Goal: Transaction & Acquisition: Book appointment/travel/reservation

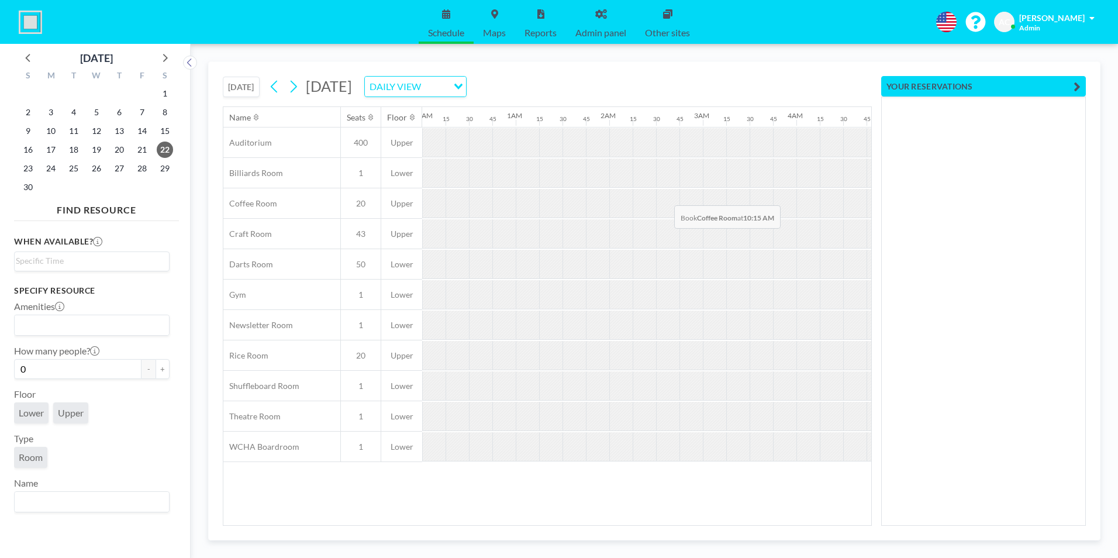
scroll to position [0, 725]
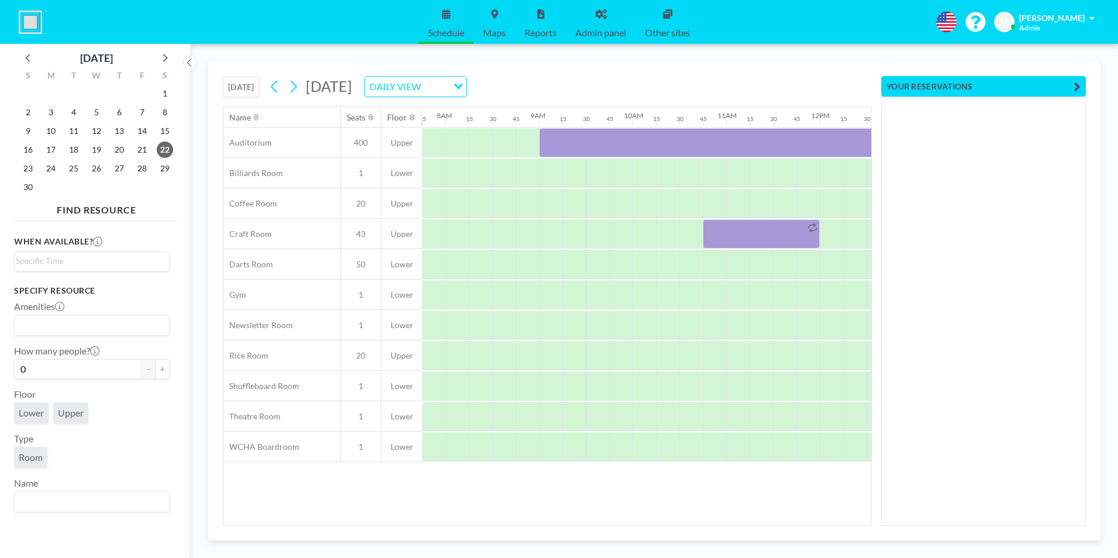
click at [245, 84] on button "[DATE]" at bounding box center [241, 87] width 37 height 20
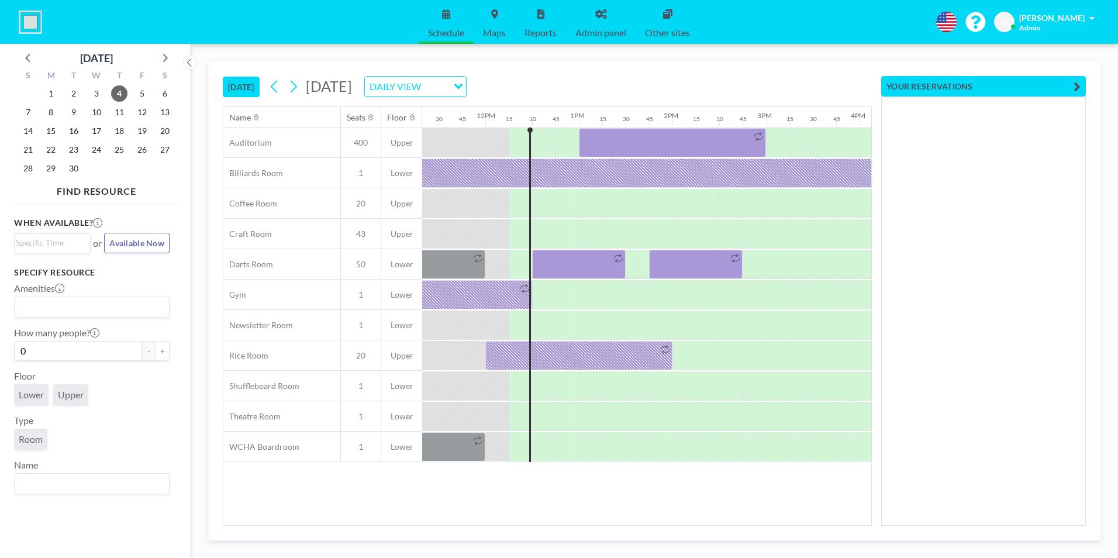
scroll to position [0, 1123]
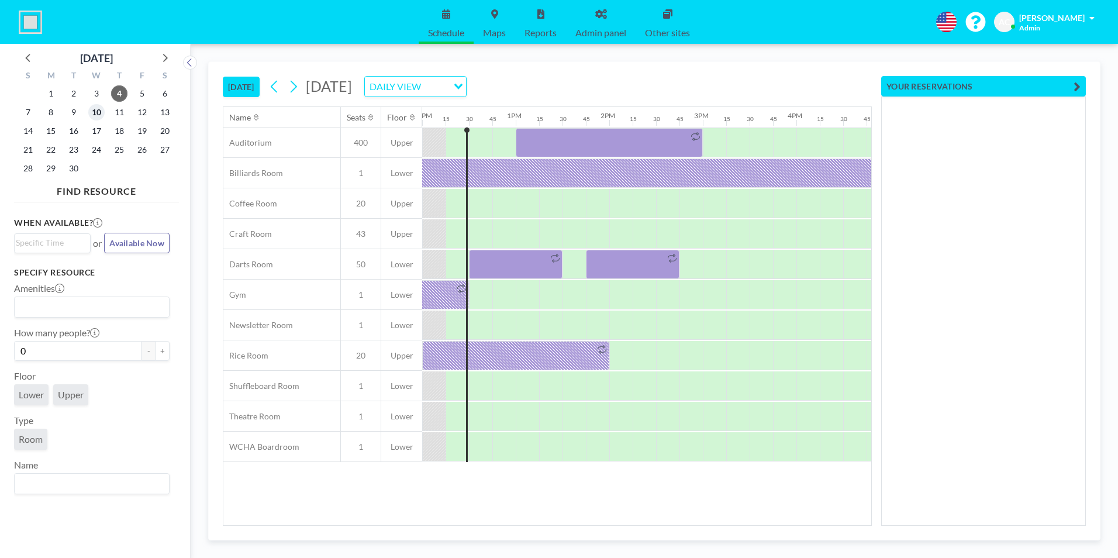
click at [100, 113] on span "10" at bounding box center [96, 112] width 16 height 16
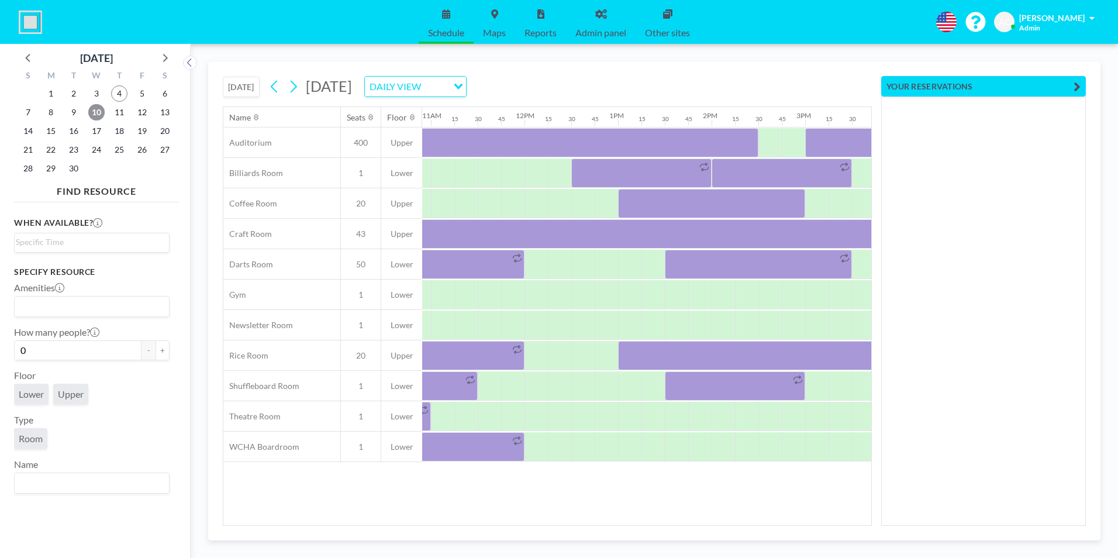
scroll to position [0, 1065]
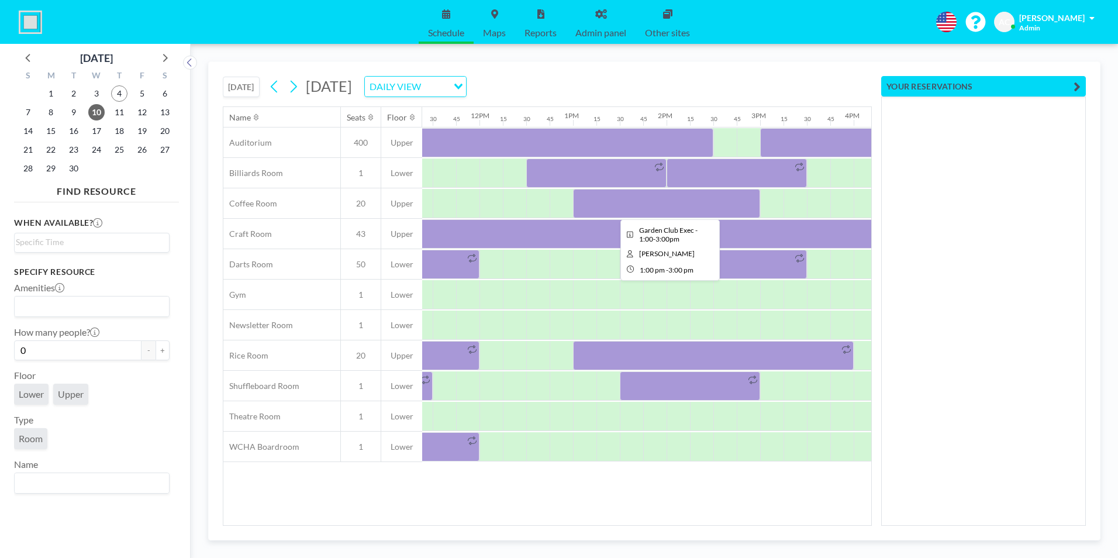
click at [661, 201] on div at bounding box center [666, 203] width 187 height 29
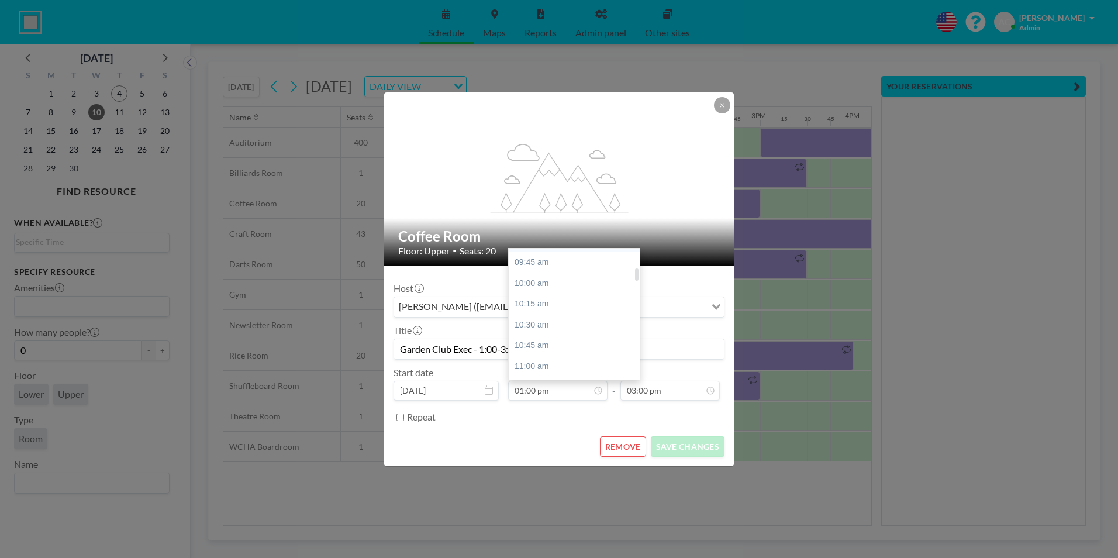
scroll to position [207, 0]
click at [576, 307] on div "10:00 am" at bounding box center [577, 301] width 137 height 21
type input "10:00 am"
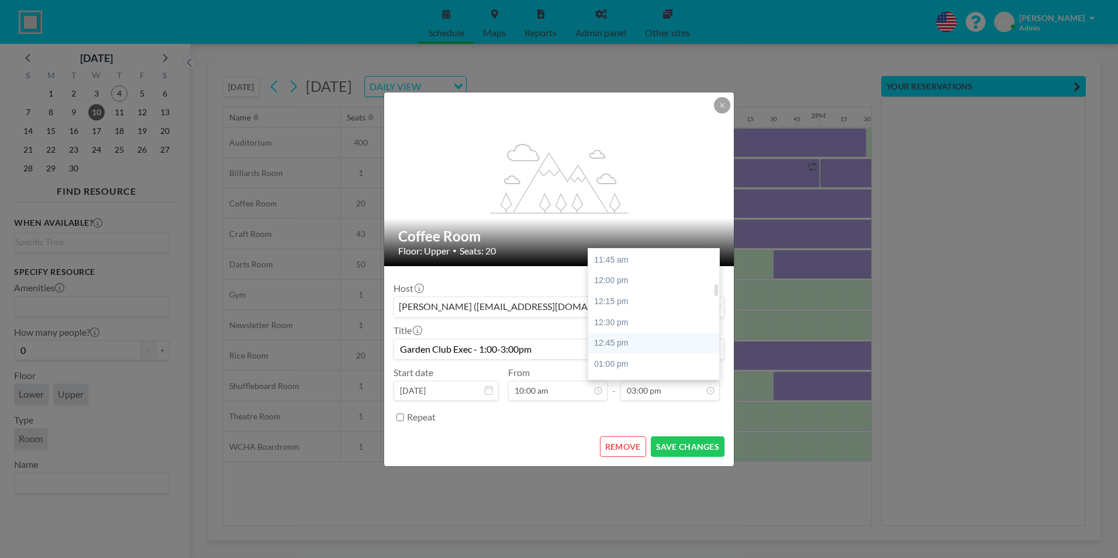
scroll to position [374, 0]
click at [637, 303] on div "12:00 pm" at bounding box center [656, 301] width 137 height 21
type input "12:00 pm"
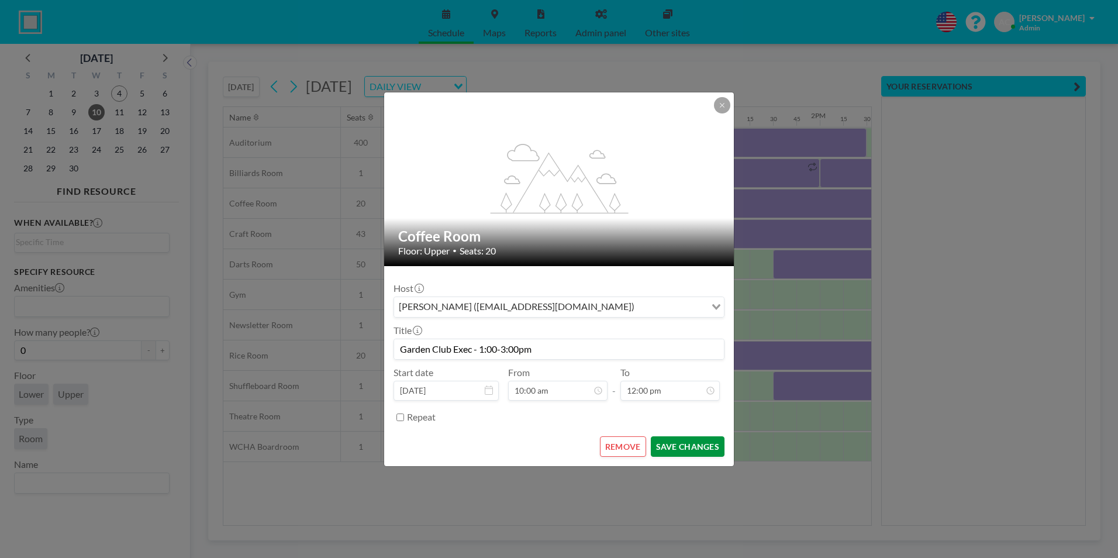
click at [680, 443] on button "SAVE CHANGES" at bounding box center [688, 446] width 74 height 20
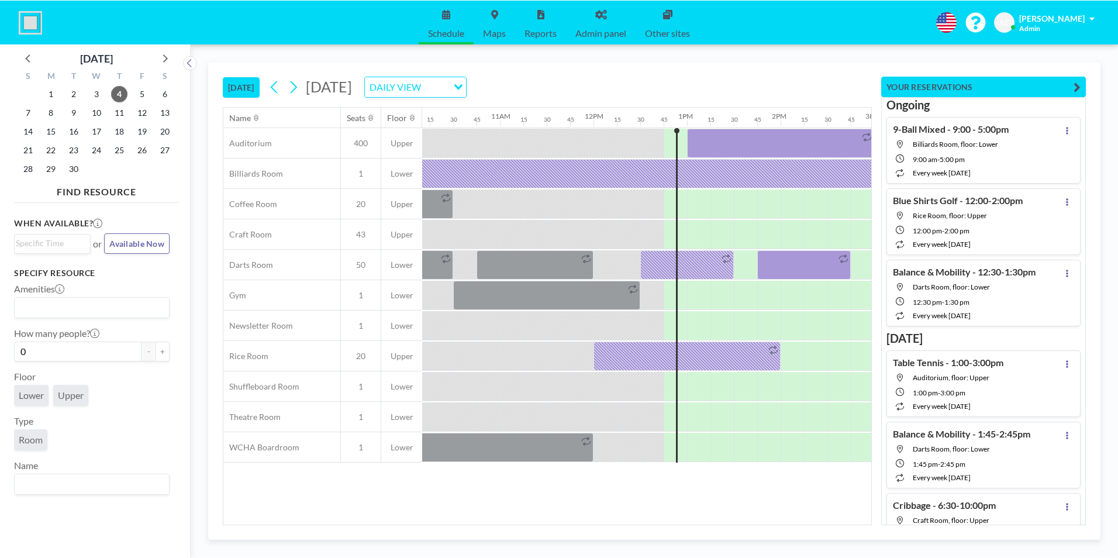
scroll to position [0, 1146]
